Goal: Communication & Community: Answer question/provide support

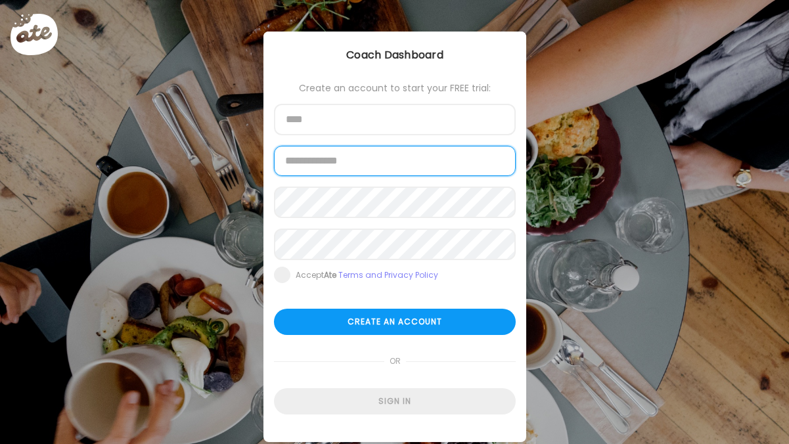
type input "**********"
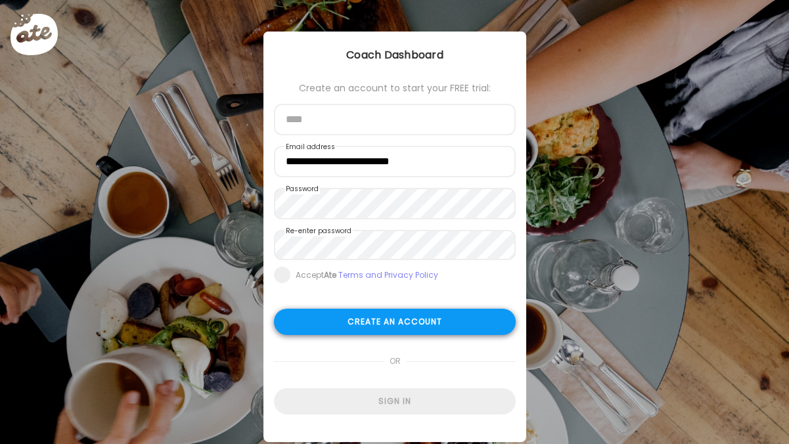
click at [342, 322] on div "Create an account" at bounding box center [395, 322] width 242 height 26
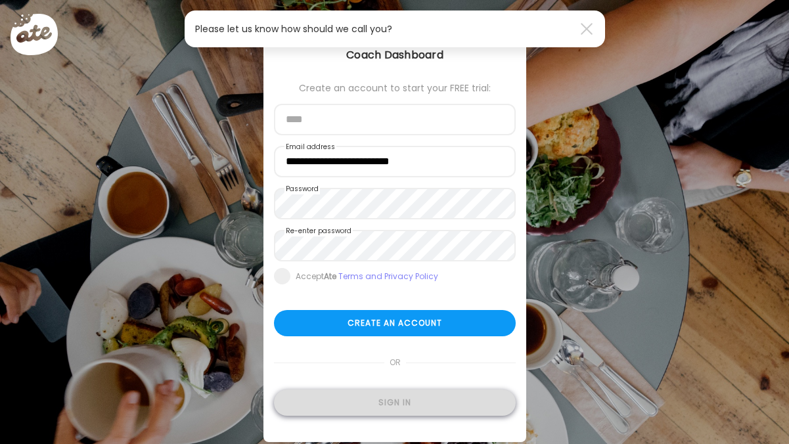
click at [371, 408] on div "Sign in" at bounding box center [395, 403] width 242 height 26
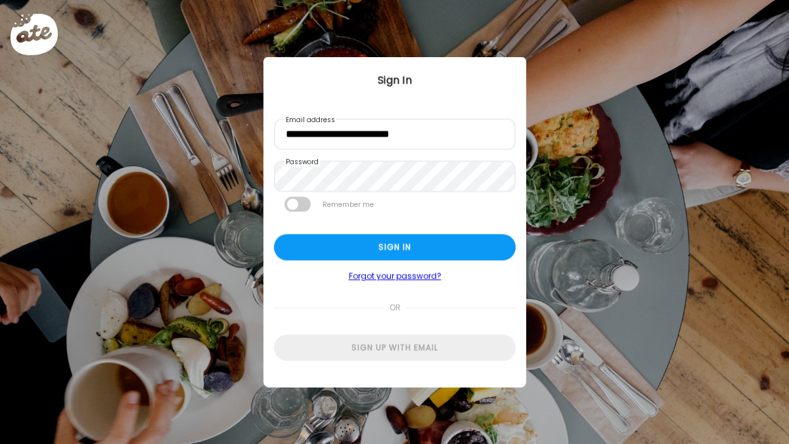
click at [298, 200] on span at bounding box center [297, 204] width 26 height 15
click at [376, 240] on div "Sign in" at bounding box center [395, 248] width 242 height 26
type textarea "**********"
type input "**********"
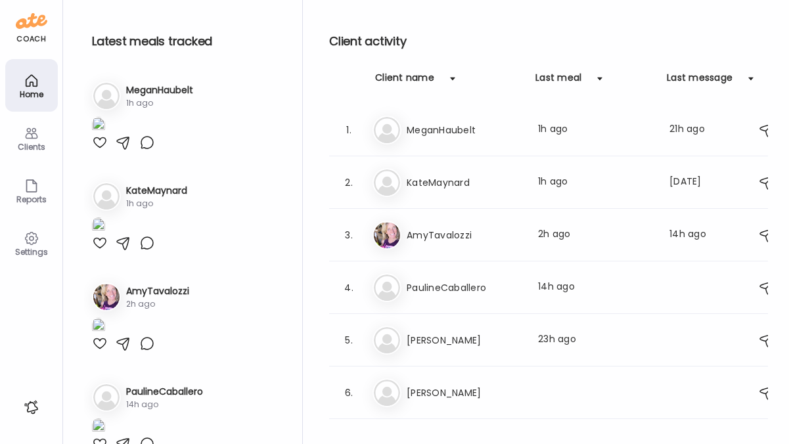
click at [33, 139] on icon at bounding box center [32, 133] width 16 height 16
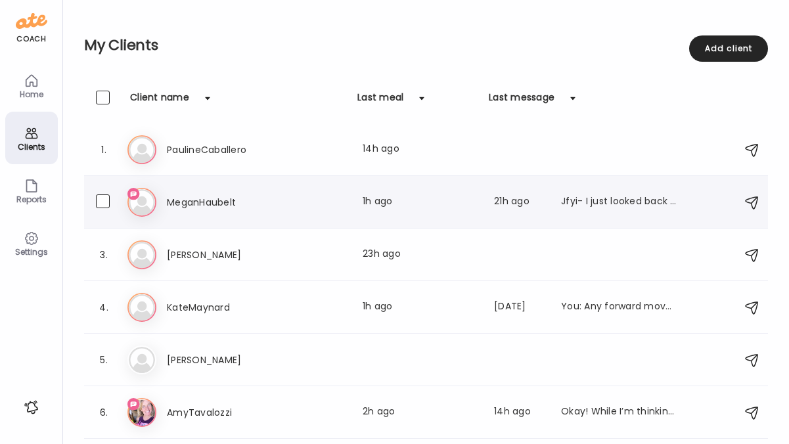
click at [202, 206] on h3 "MeganHaubelt" at bounding box center [225, 202] width 116 height 16
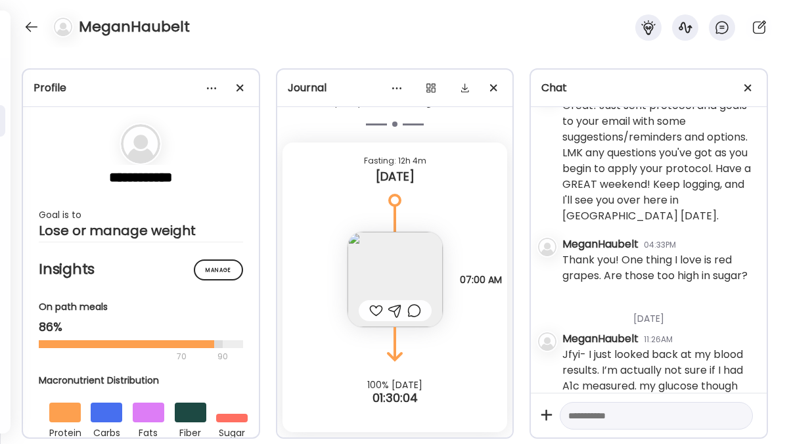
scroll to position [1983, 0]
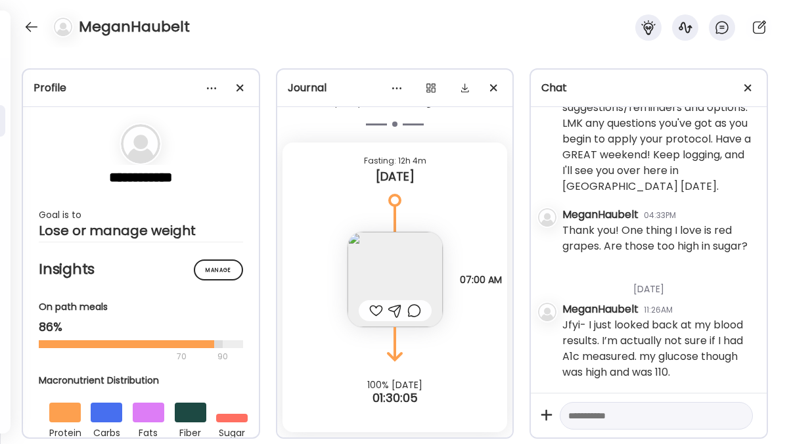
click at [612, 421] on textarea at bounding box center [644, 416] width 152 height 16
type textarea "**********"
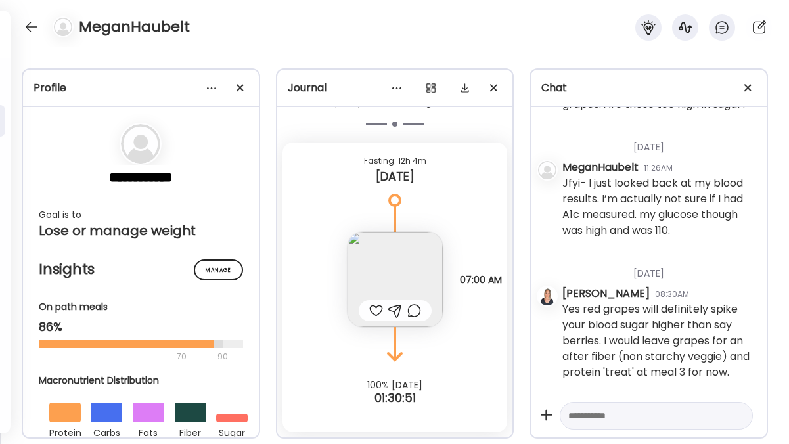
scroll to position [2141, 0]
click at [606, 420] on textarea at bounding box center [644, 416] width 152 height 16
type textarea "*"
type textarea "**********"
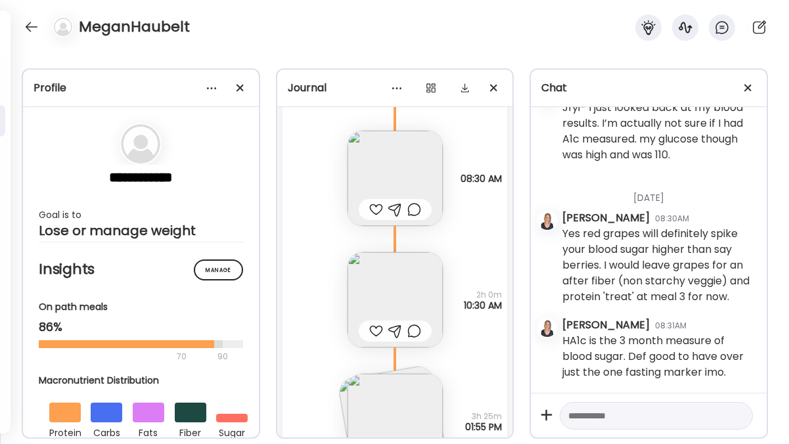
scroll to position [2744, 0]
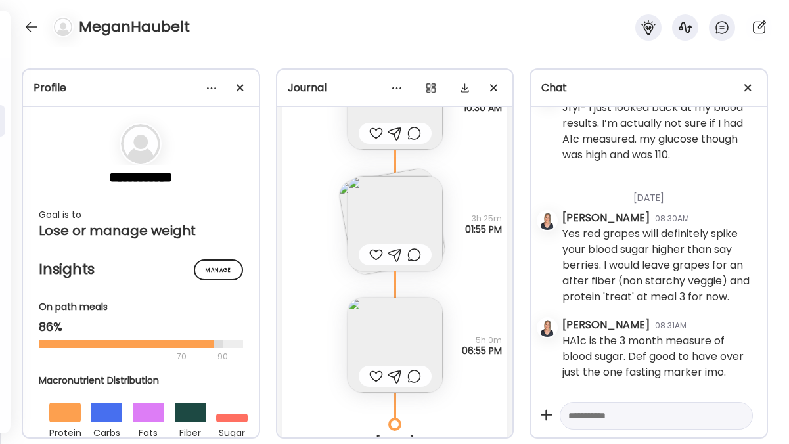
click at [398, 341] on img at bounding box center [395, 345] width 95 height 95
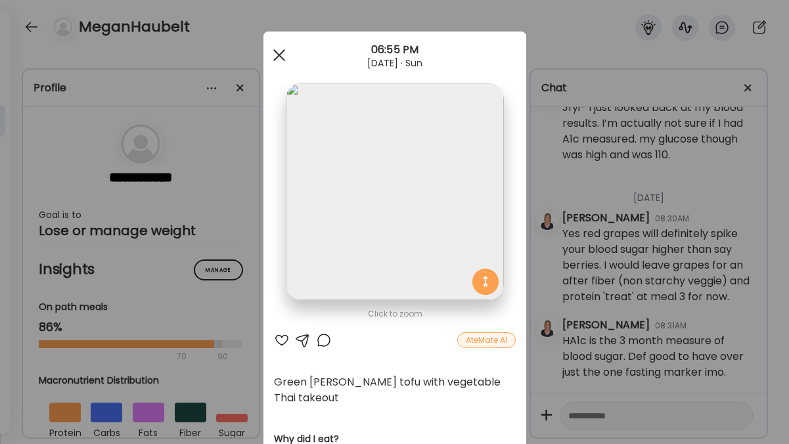
click at [273, 56] on span at bounding box center [279, 55] width 12 height 12
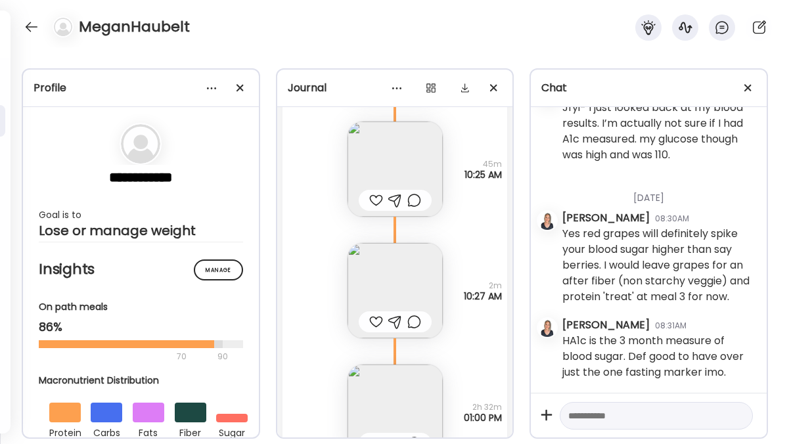
scroll to position [1889, 0]
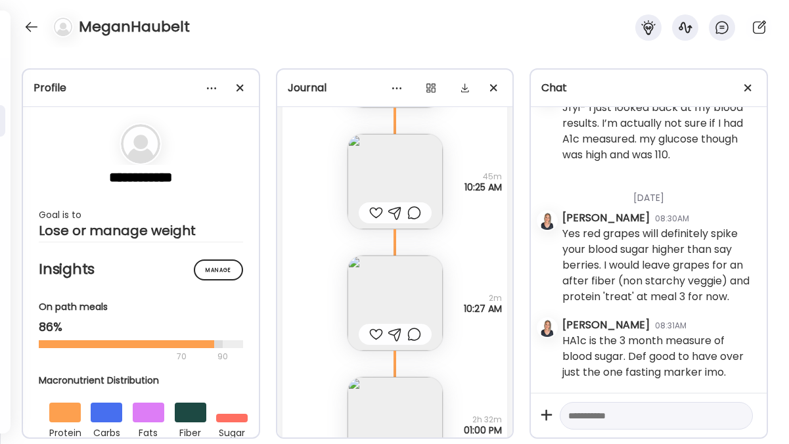
click at [395, 279] on img at bounding box center [395, 303] width 95 height 95
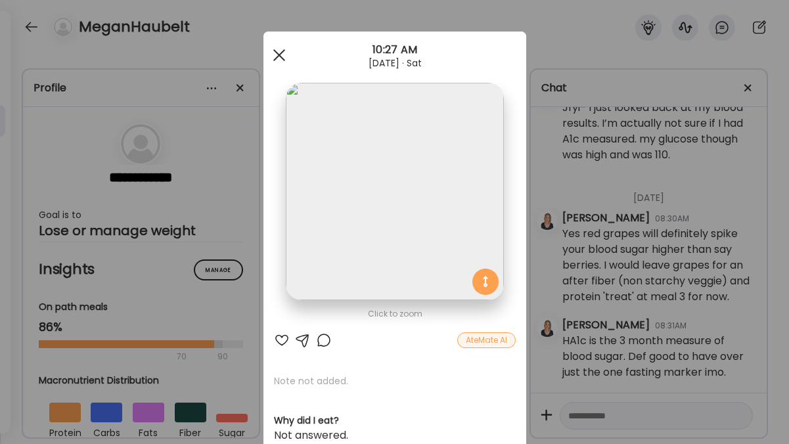
click at [275, 56] on span at bounding box center [279, 55] width 12 height 12
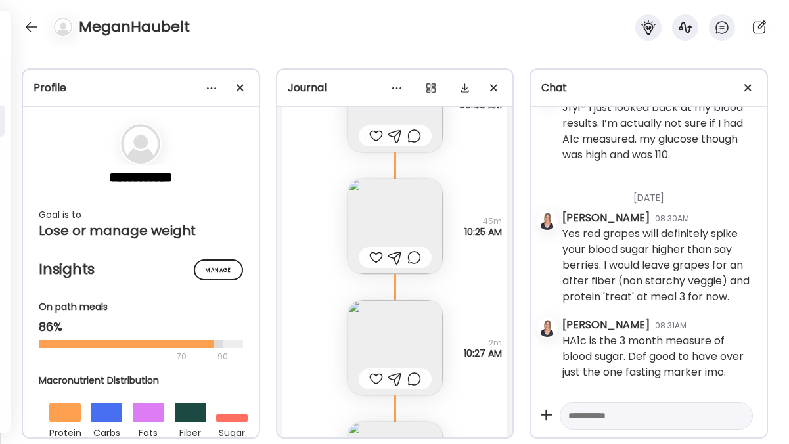
scroll to position [1878, 0]
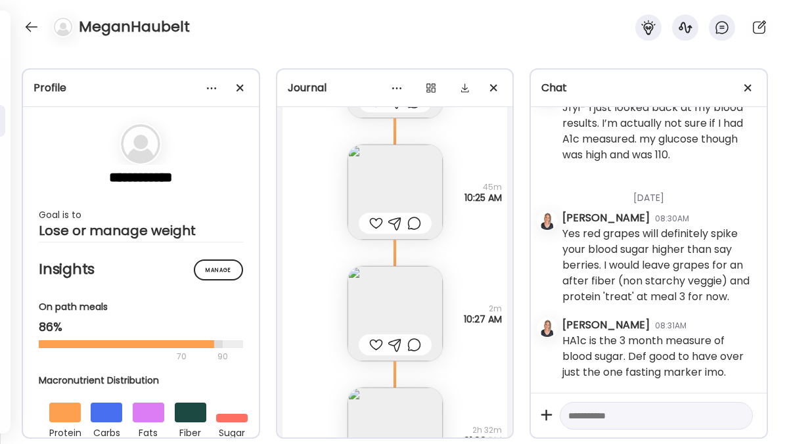
click at [595, 417] on textarea at bounding box center [644, 416] width 152 height 16
type textarea "**********"
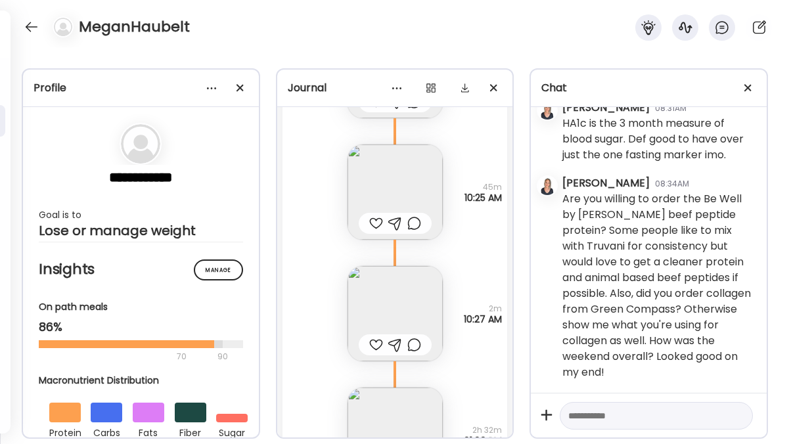
scroll to position [2450, 0]
click at [26, 33] on div at bounding box center [31, 26] width 21 height 21
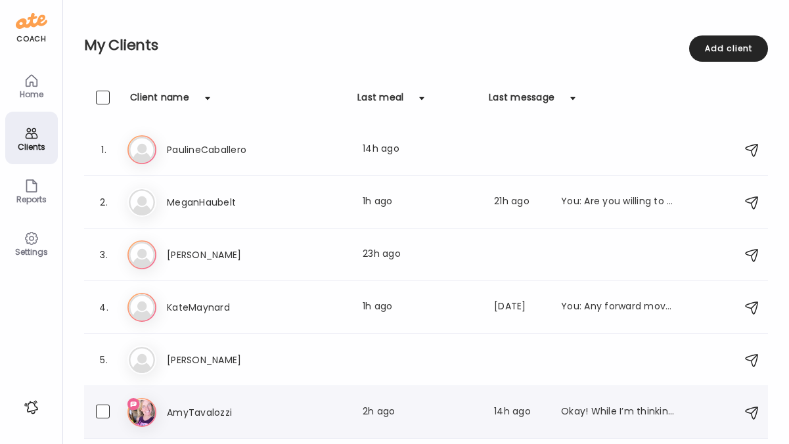
click at [214, 411] on h3 "AmyTavalozzi" at bounding box center [225, 413] width 116 height 16
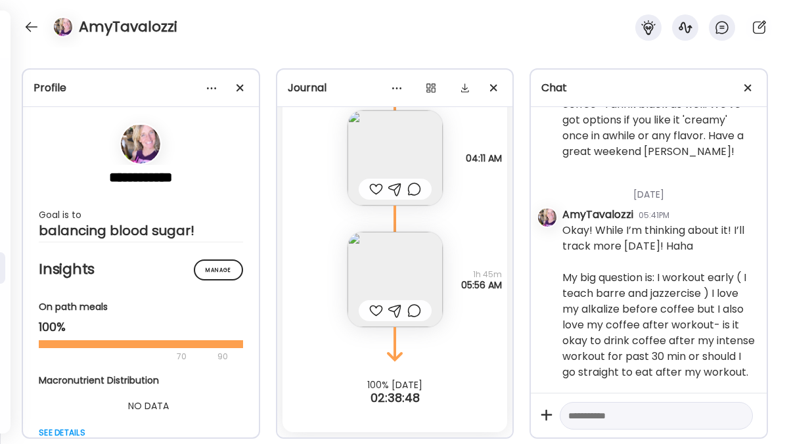
scroll to position [2230, 0]
click at [634, 417] on textarea at bounding box center [644, 416] width 152 height 16
type textarea "**********"
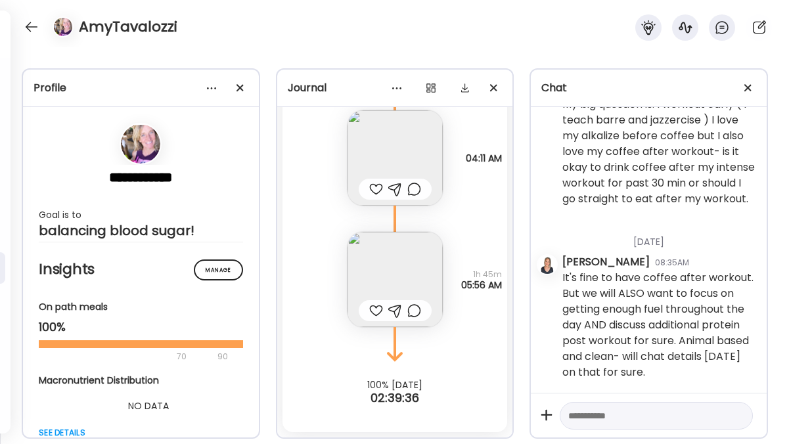
scroll to position [2420, 0]
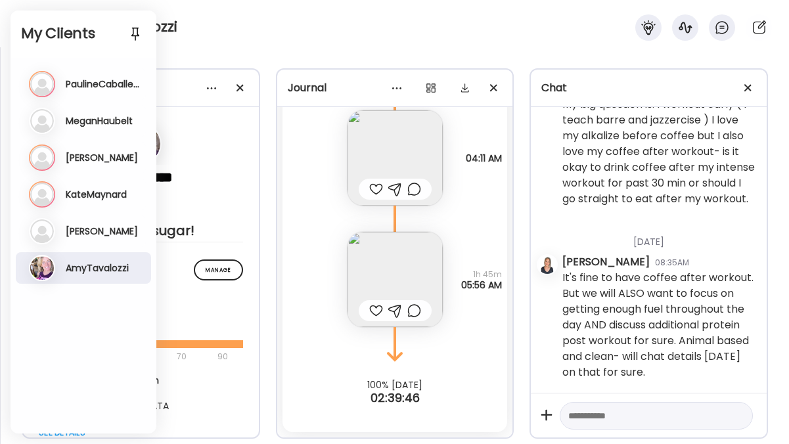
click at [83, 160] on h3 "[PERSON_NAME]" at bounding box center [102, 158] width 72 height 12
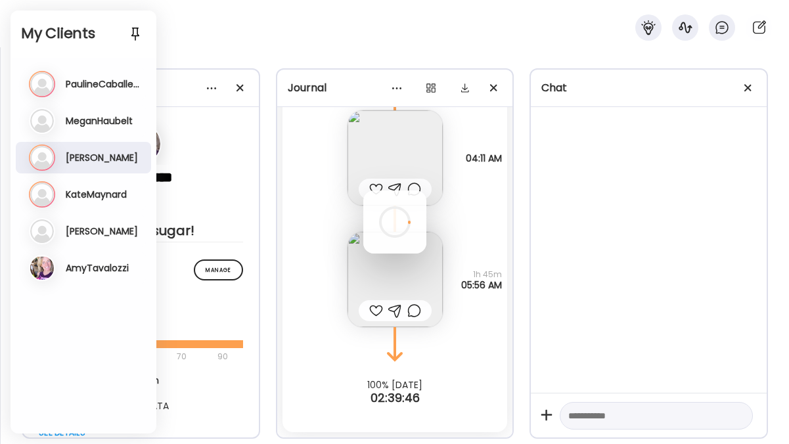
scroll to position [1050, 0]
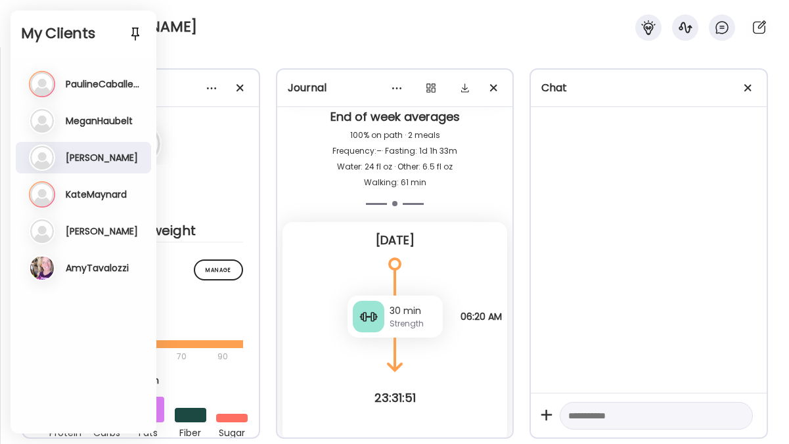
click at [83, 91] on div "Pa PaulineCaballero Last meal: 14h ago" at bounding box center [85, 84] width 112 height 26
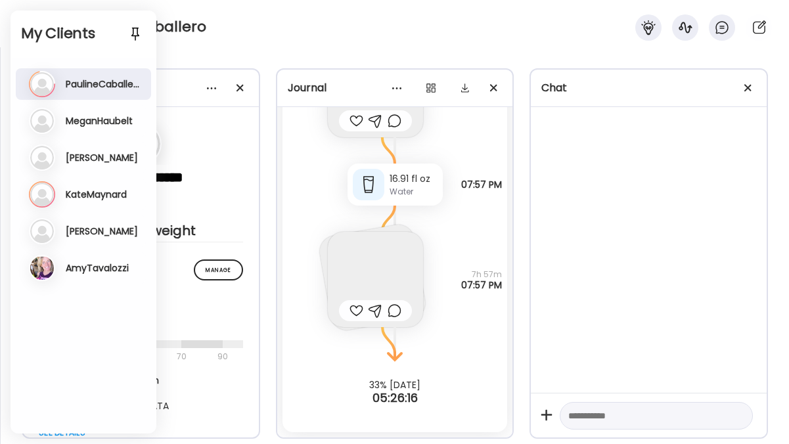
scroll to position [376, 0]
click at [86, 120] on h3 "MeganHaubelt" at bounding box center [99, 121] width 67 height 12
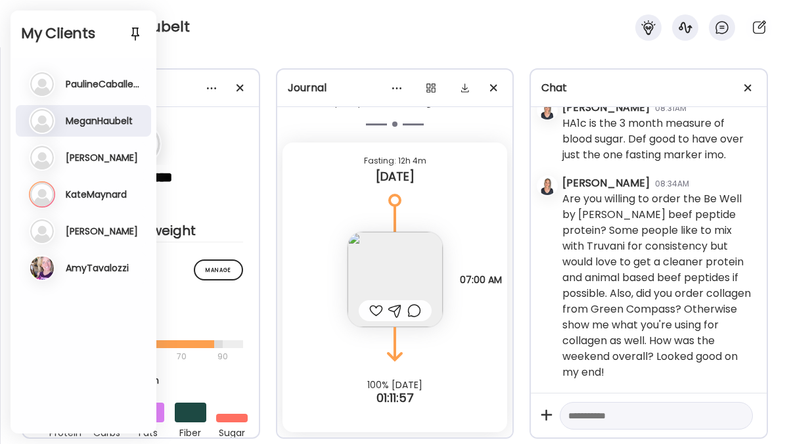
scroll to position [2450, 0]
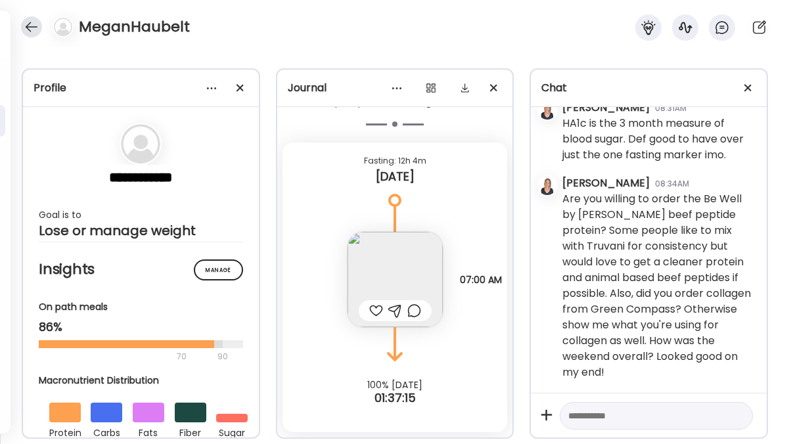
click at [33, 20] on div at bounding box center [31, 26] width 21 height 21
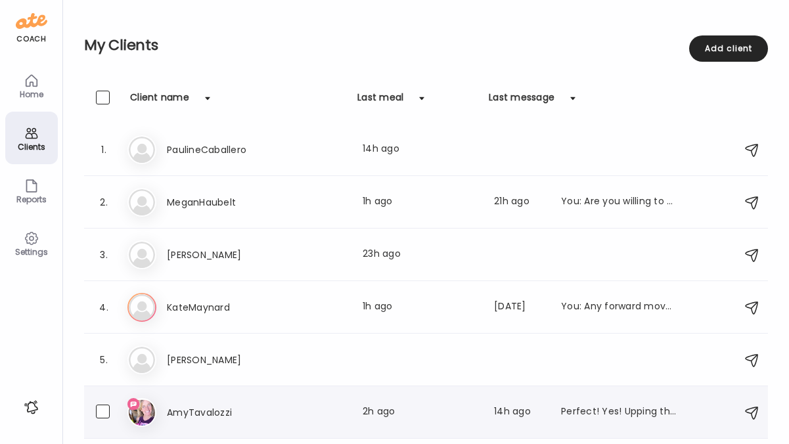
click at [229, 399] on div "Am AmyTavalozzi Last meal: 2h ago Last message: 14h ago Perfect! Yes! Upping th…" at bounding box center [427, 412] width 601 height 29
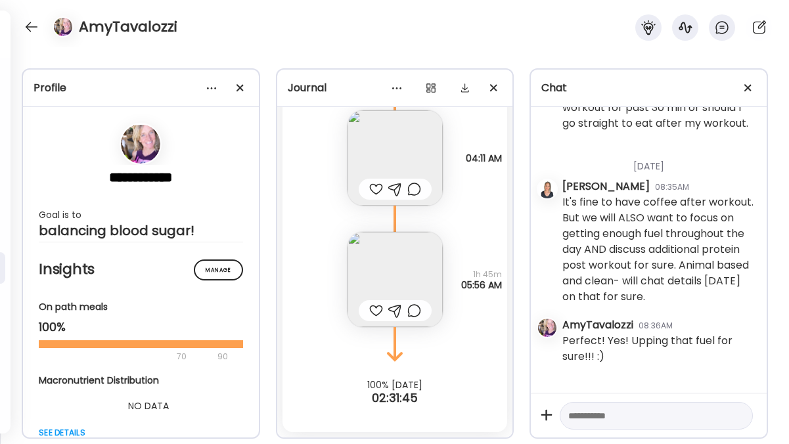
scroll to position [2480, 0]
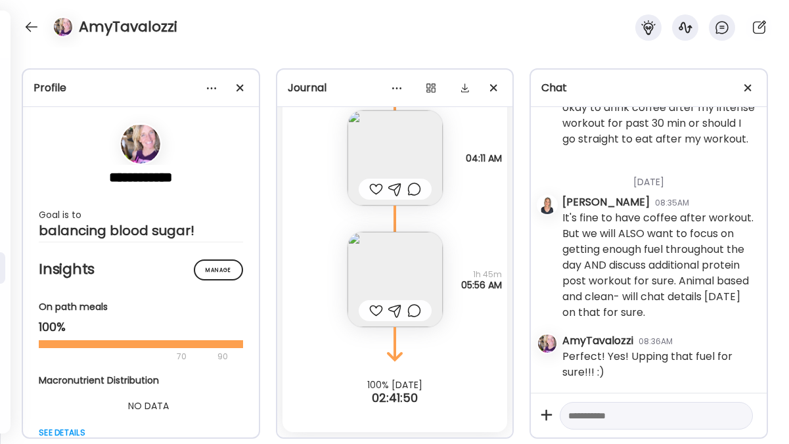
click at [386, 155] on img at bounding box center [395, 157] width 95 height 95
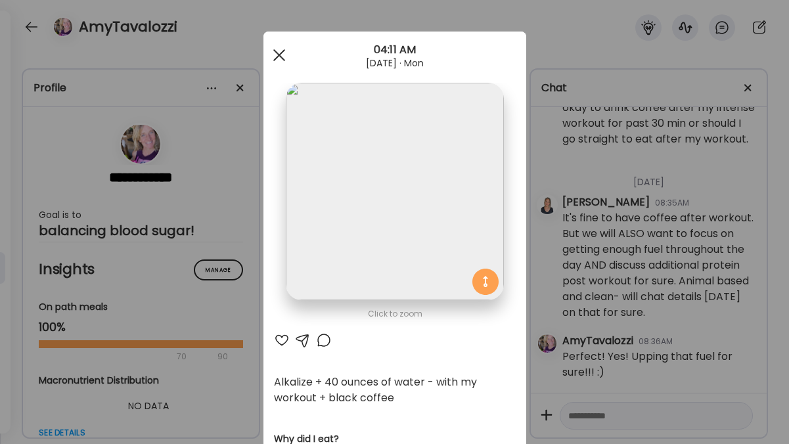
click at [273, 56] on div at bounding box center [279, 55] width 26 height 26
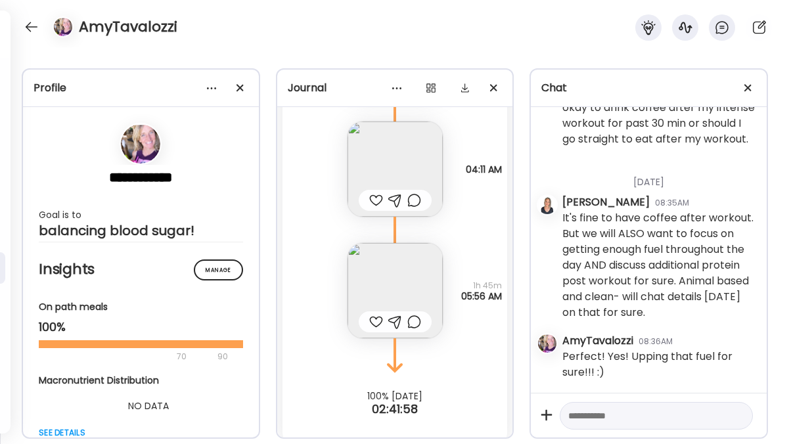
scroll to position [2923, 0]
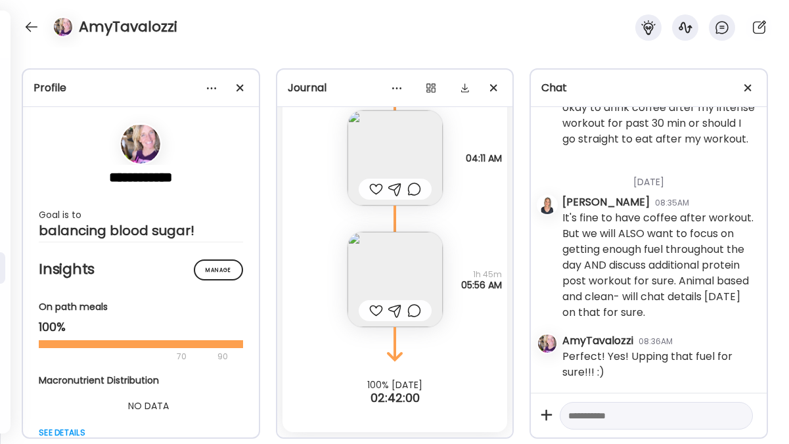
click at [604, 415] on textarea at bounding box center [644, 416] width 152 height 16
type textarea "*"
type textarea "*****"
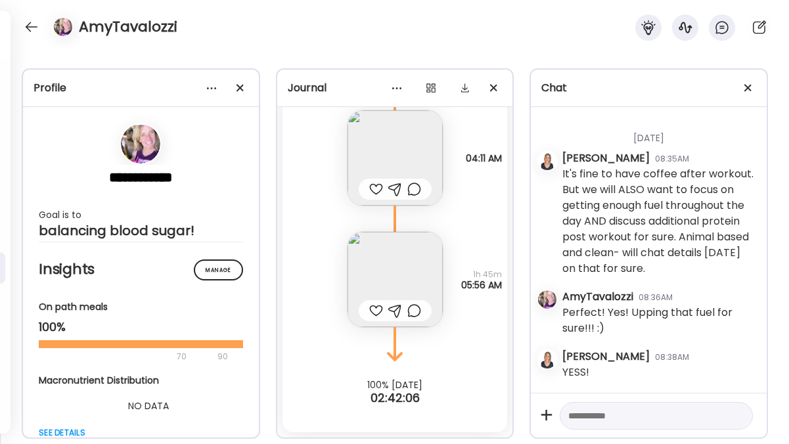
scroll to position [2525, 0]
click at [35, 29] on div at bounding box center [31, 26] width 21 height 21
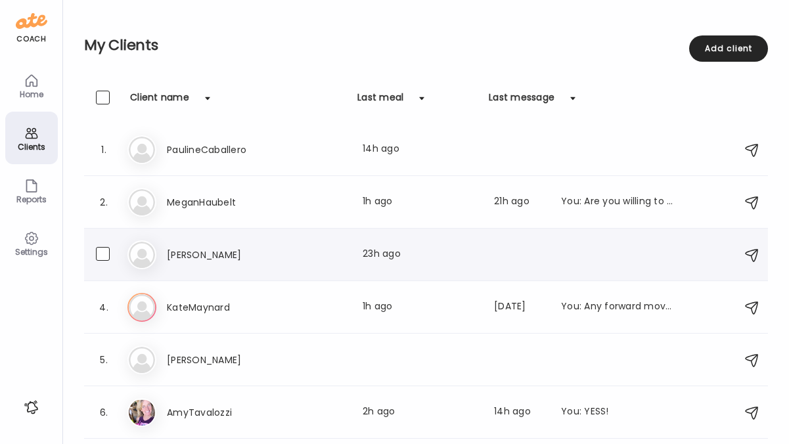
click at [179, 255] on h3 "[PERSON_NAME]" at bounding box center [225, 255] width 116 height 16
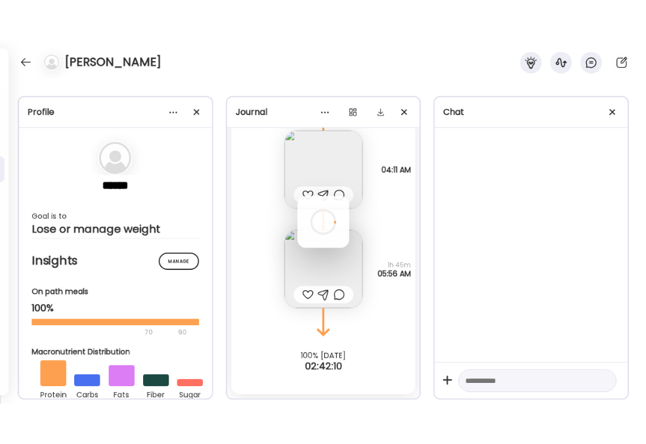
scroll to position [1050, 0]
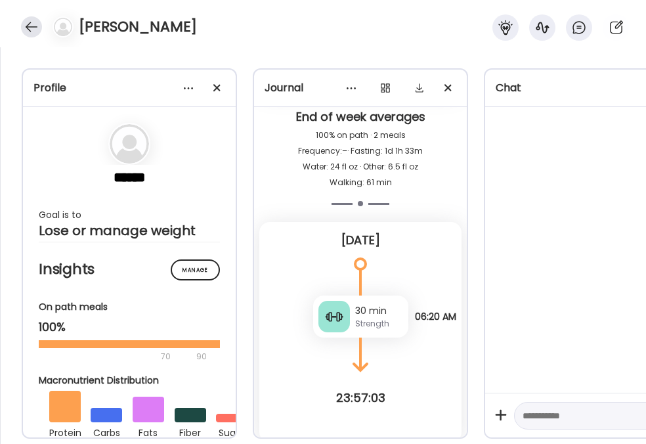
click at [22, 32] on div at bounding box center [31, 26] width 21 height 21
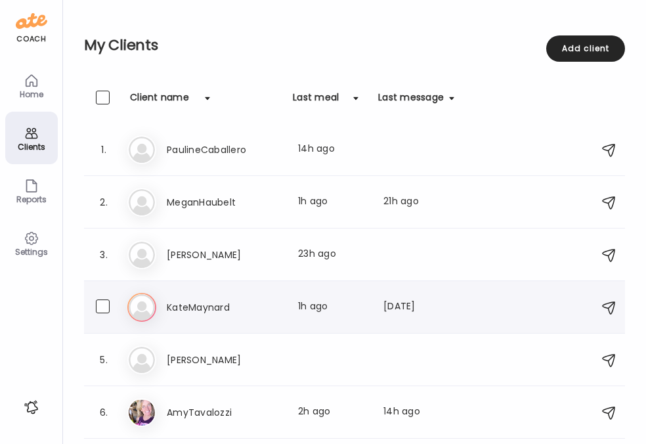
click at [223, 315] on div "Ka [PERSON_NAME] Last meal: 1h ago Last message: [DATE] You: Any forward moveme…" at bounding box center [356, 307] width 459 height 29
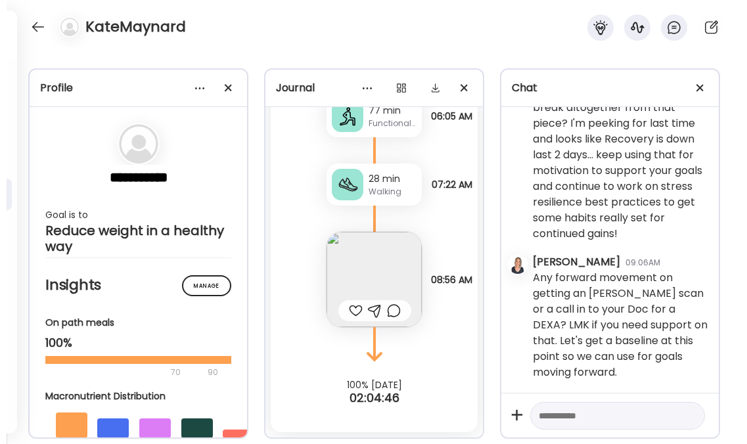
scroll to position [60188, 0]
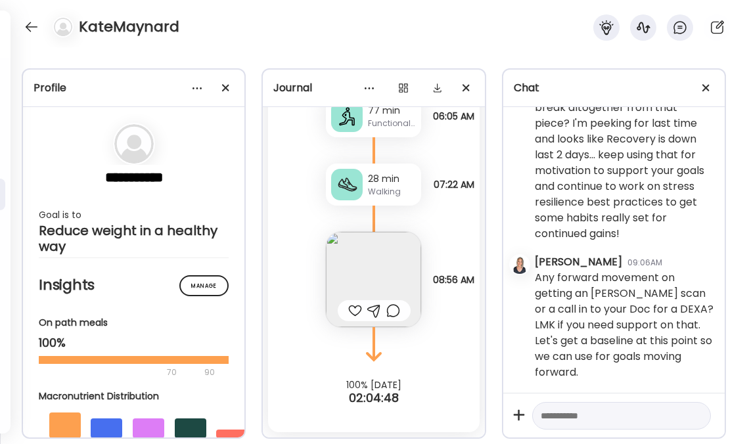
click at [562, 416] on textarea at bounding box center [610, 416] width 138 height 16
type textarea "**********"
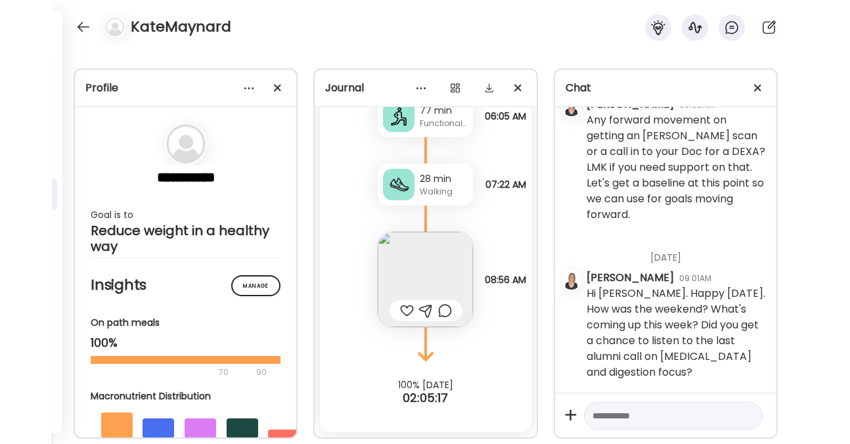
scroll to position [60346, 0]
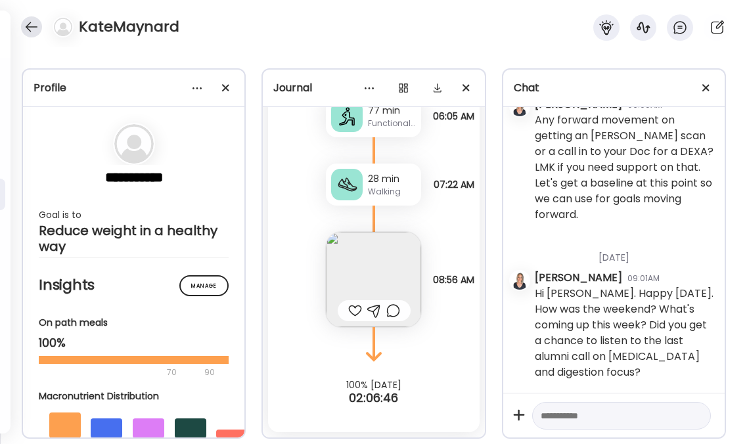
click at [35, 26] on div at bounding box center [31, 26] width 21 height 21
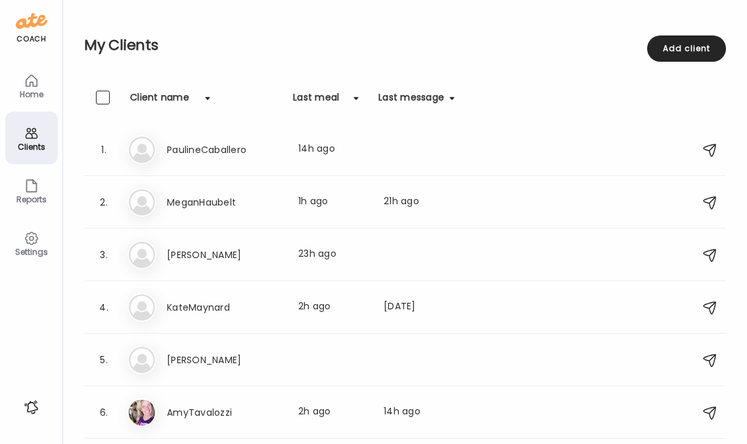
click at [30, 143] on div "Clients" at bounding box center [31, 147] width 47 height 9
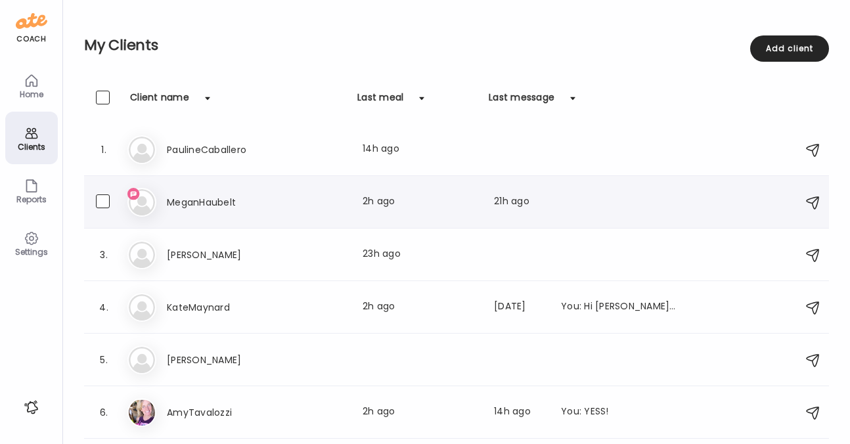
click at [208, 200] on h3 "MeganHaubelt" at bounding box center [225, 202] width 116 height 16
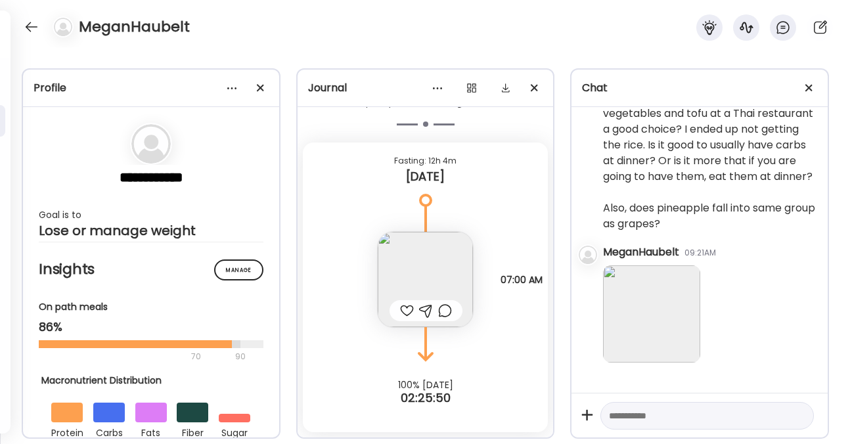
scroll to position [2801, 0]
click at [635, 415] on textarea at bounding box center [695, 416] width 173 height 16
type textarea "**********"
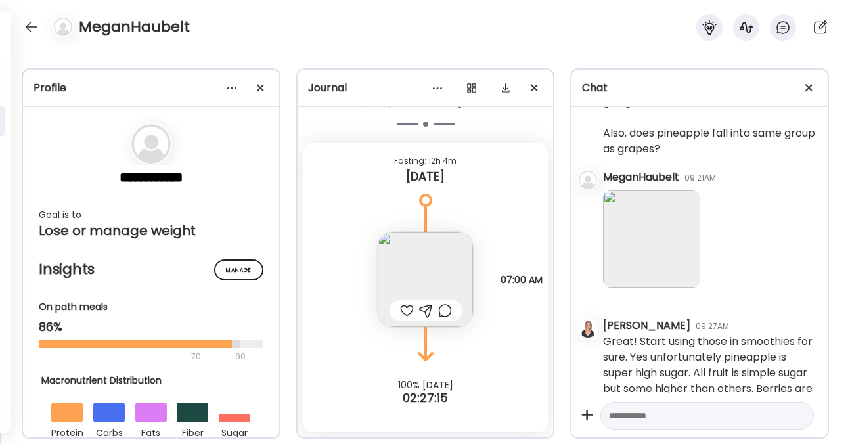
click at [656, 409] on textarea at bounding box center [695, 416] width 173 height 16
type textarea "**********"
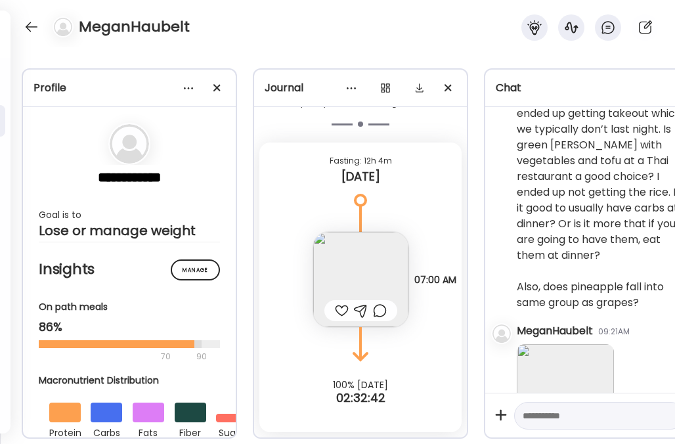
scroll to position [3694, 0]
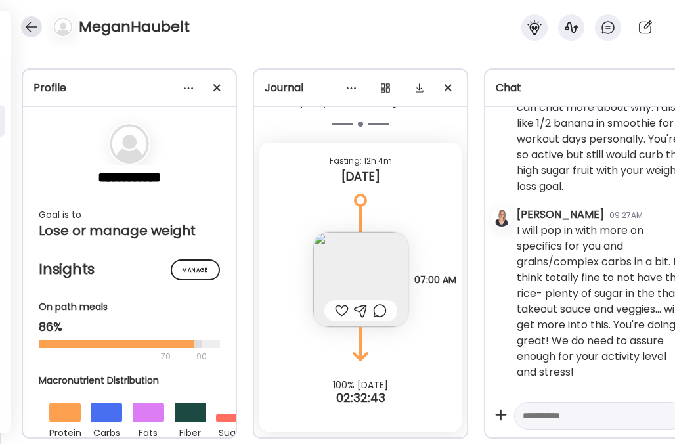
click at [27, 27] on div at bounding box center [31, 26] width 21 height 21
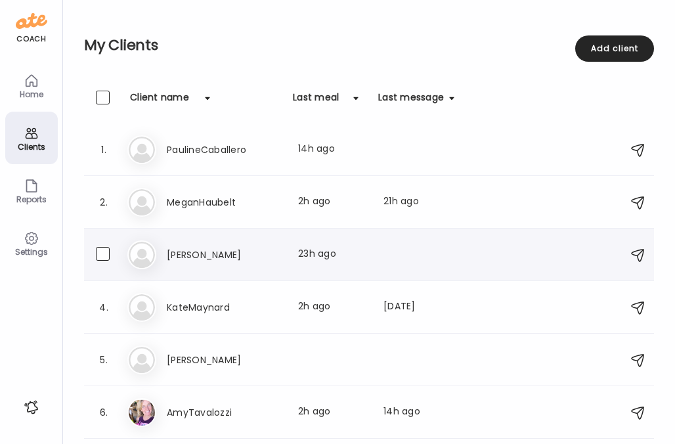
click at [194, 259] on h3 "[PERSON_NAME]" at bounding box center [225, 255] width 116 height 16
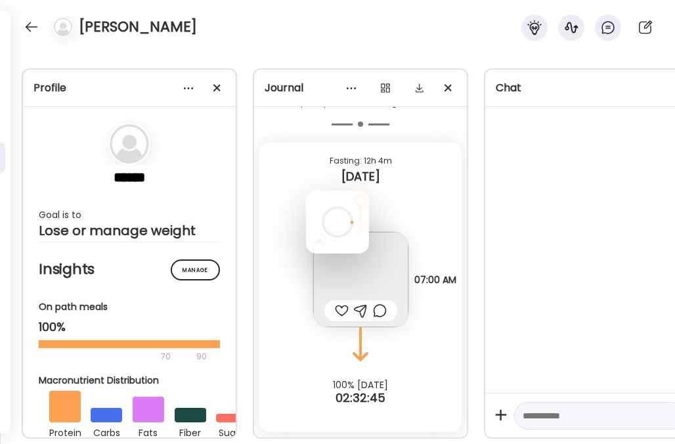
scroll to position [1060, 0]
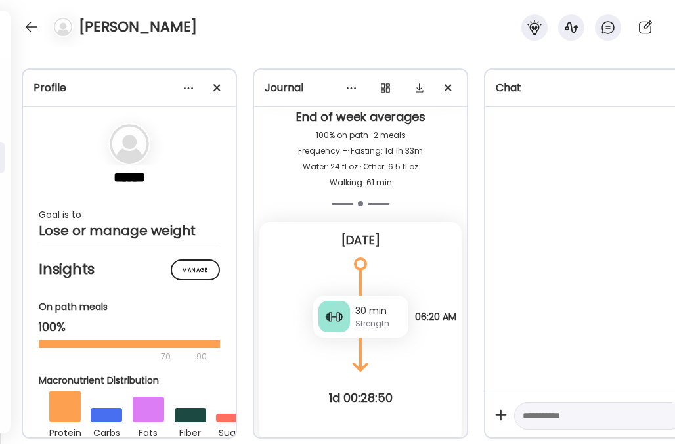
click at [550, 408] on textarea at bounding box center [587, 416] width 129 height 16
paste textarea "**********"
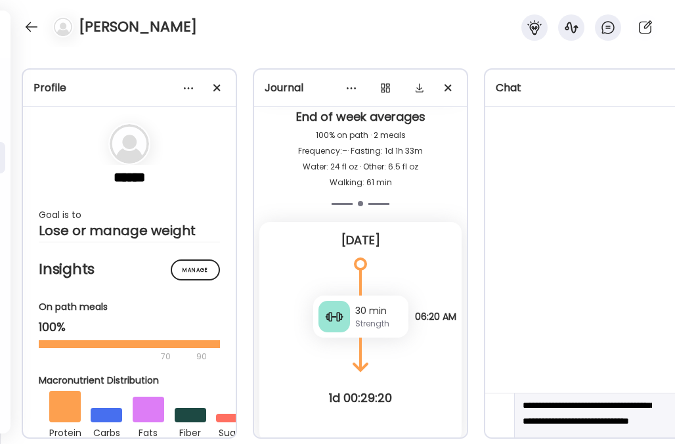
scroll to position [41, 0]
click at [529, 411] on textarea "**********" at bounding box center [587, 422] width 129 height 110
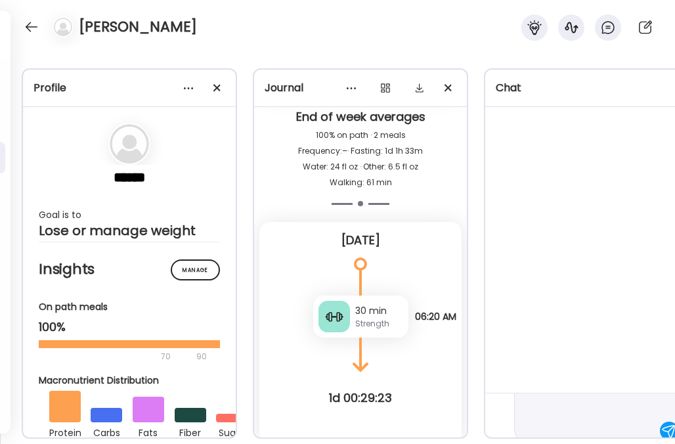
scroll to position [94, 0]
type textarea "**********"
click at [660, 407] on div at bounding box center [669, 416] width 18 height 18
